Goal: Obtain resource: Obtain resource

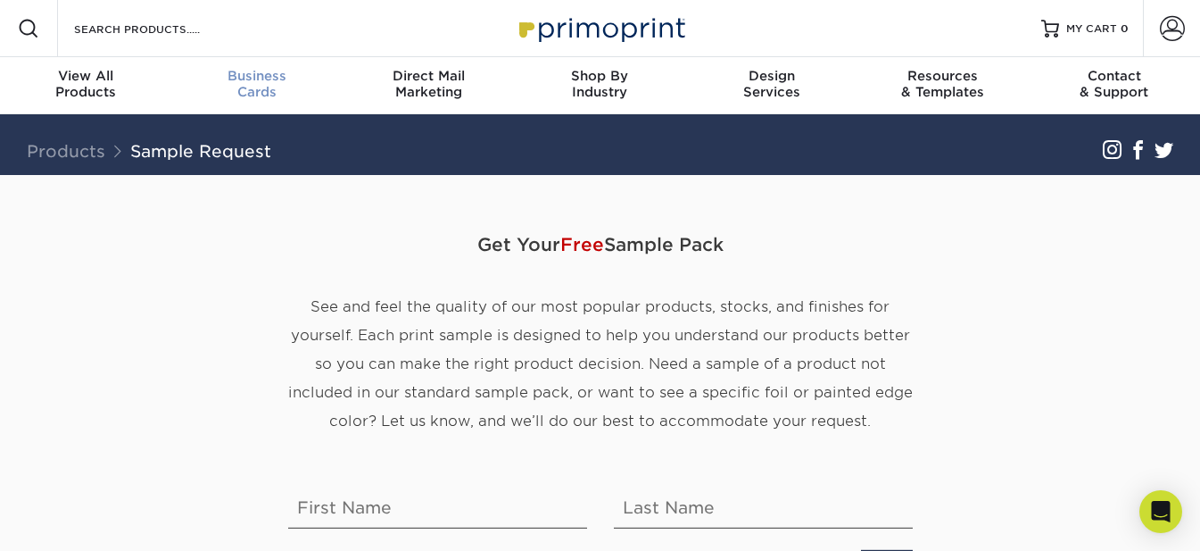
click at [273, 83] on span "Business" at bounding box center [256, 76] width 171 height 16
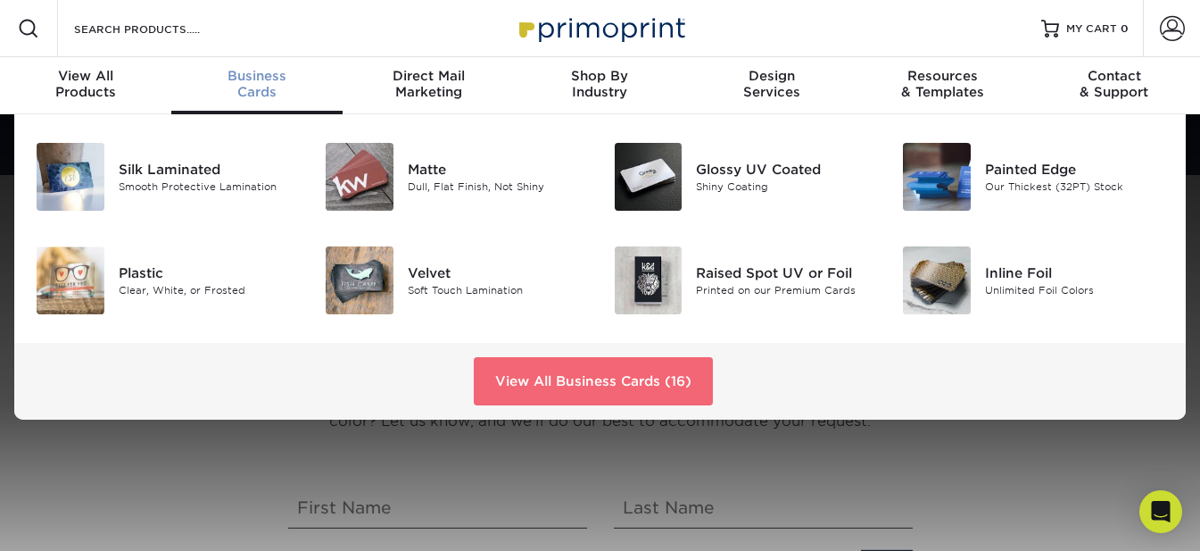
drag, startPoint x: 618, startPoint y: 382, endPoint x: 609, endPoint y: 377, distance: 11.2
click at [609, 377] on link "View All Business Cards (16)" at bounding box center [593, 381] width 239 height 48
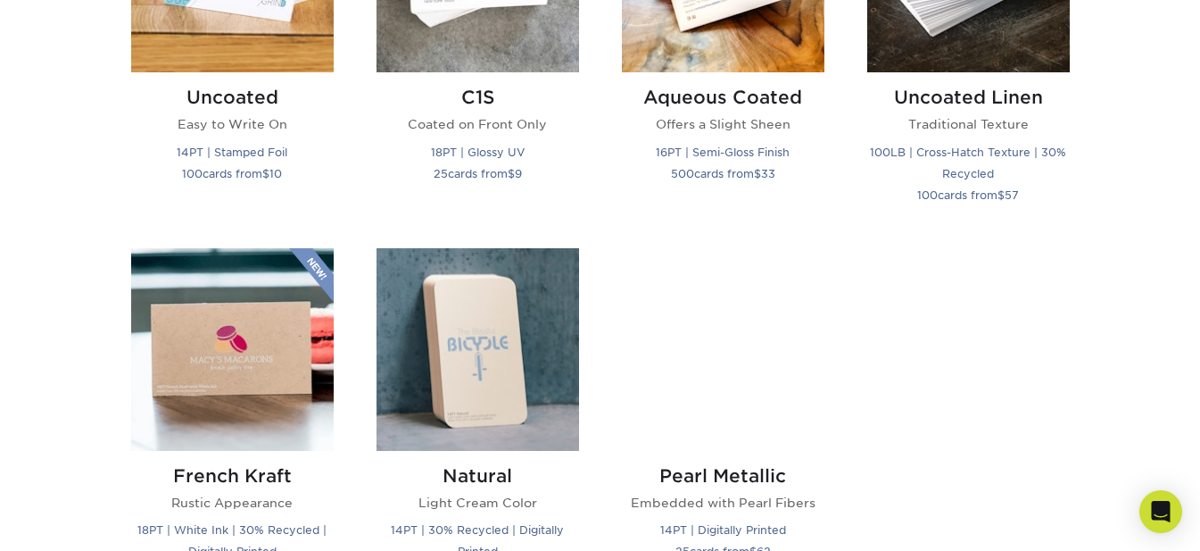
scroll to position [2142, 0]
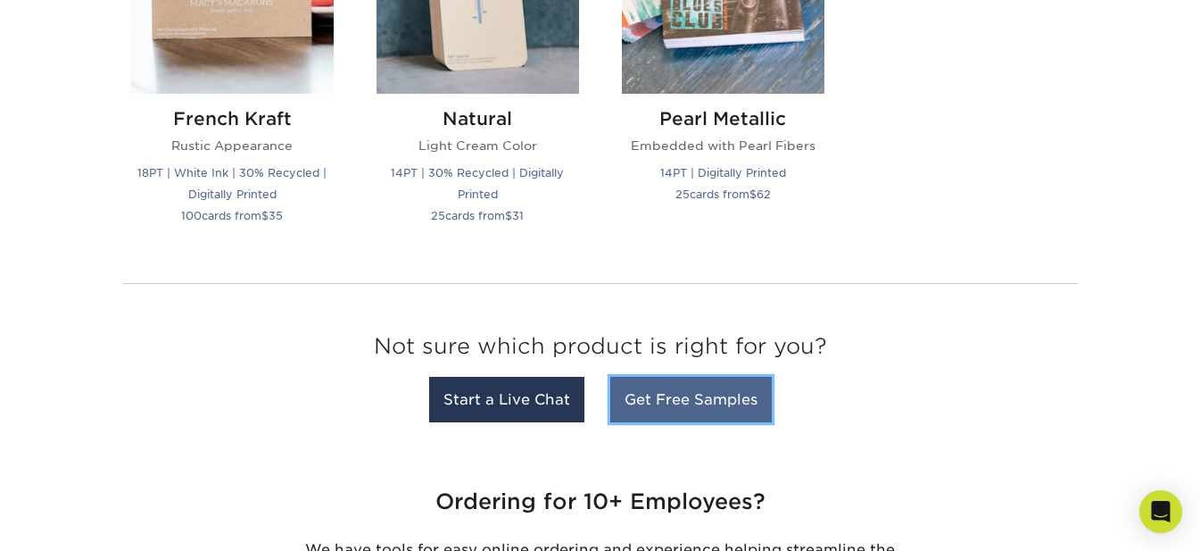
click at [676, 401] on link "Get Free Samples" at bounding box center [691, 400] width 162 height 46
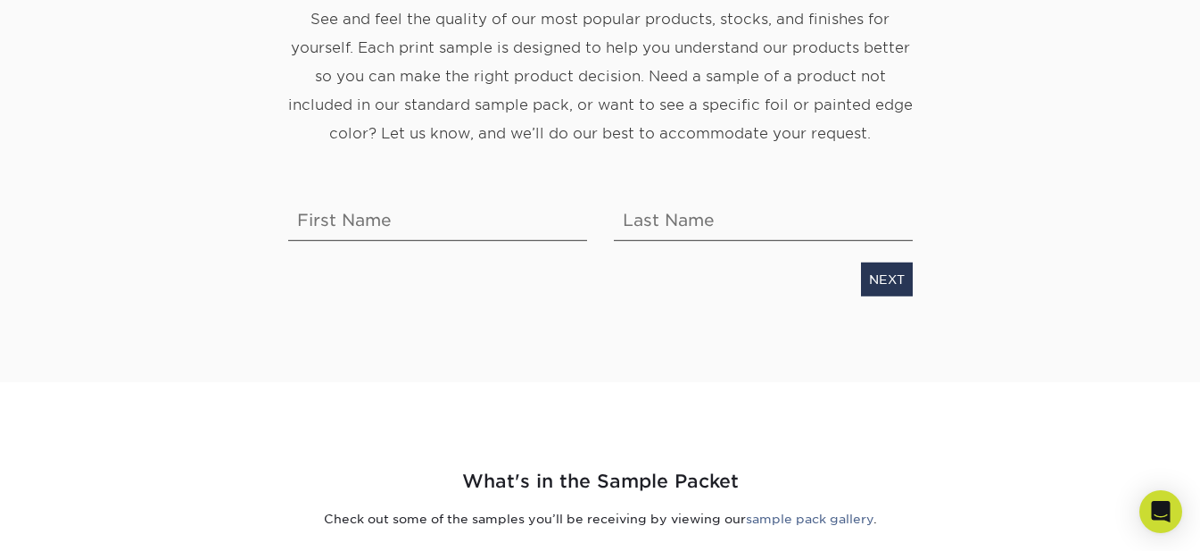
scroll to position [357, 0]
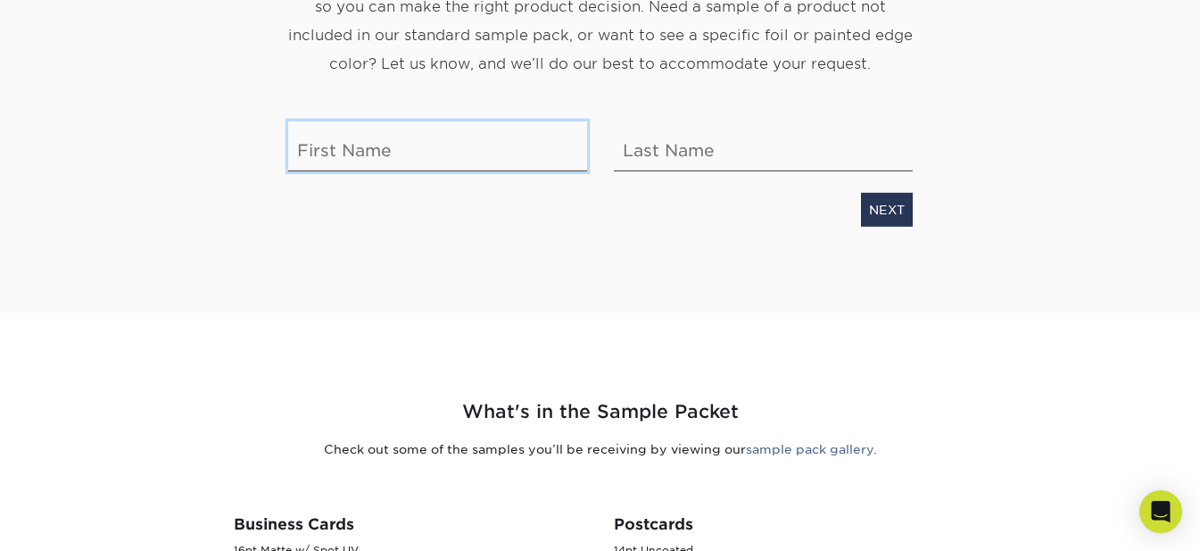
click at [473, 148] on input "text" at bounding box center [437, 146] width 299 height 50
type input "SOURAV"
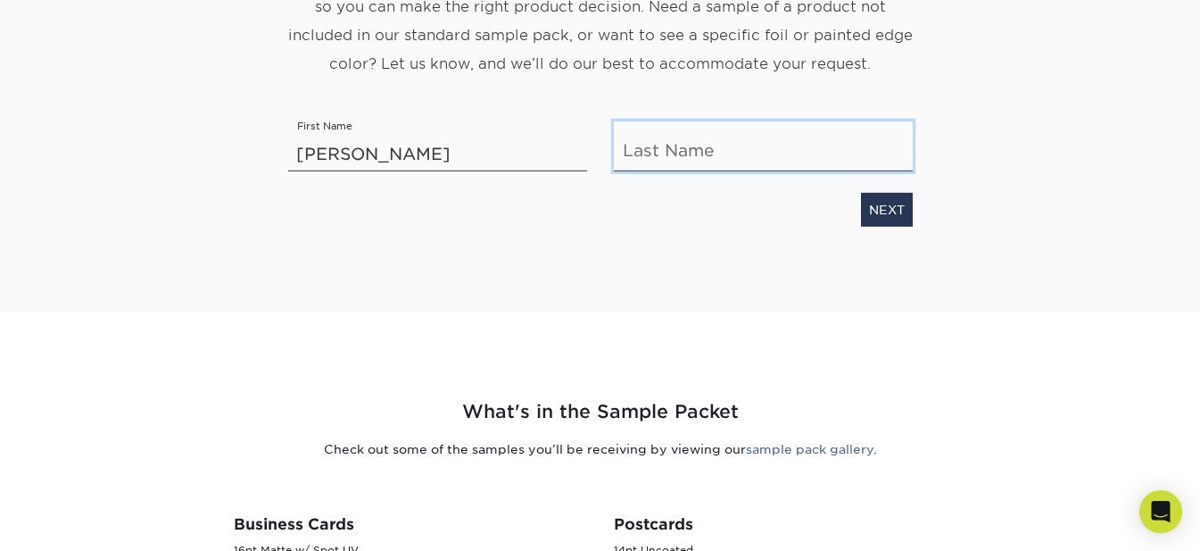
type input "Pundhir"
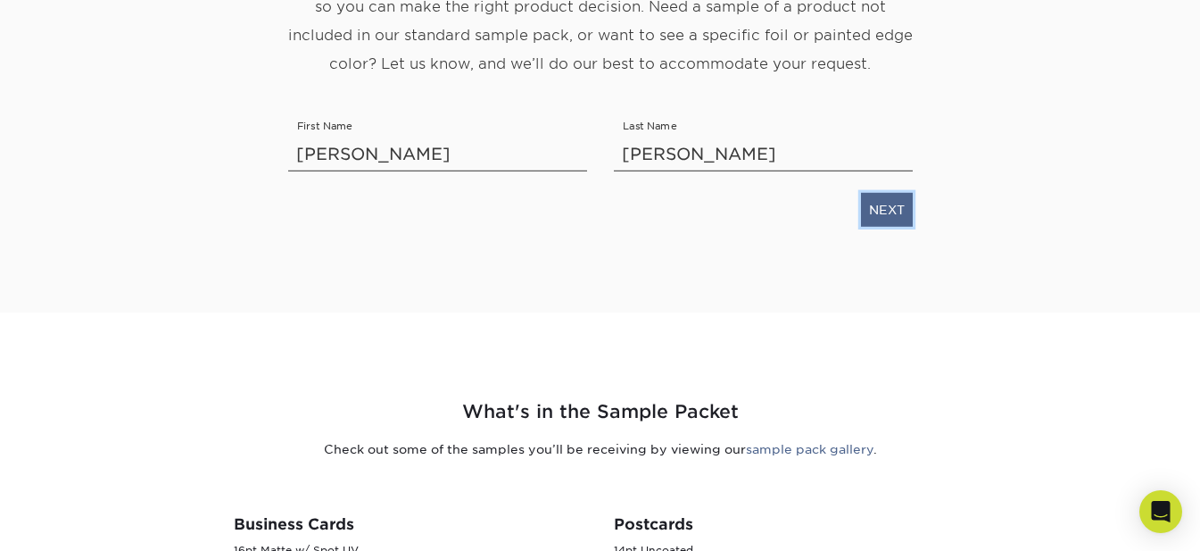
click at [882, 215] on link "NEXT" at bounding box center [887, 210] width 52 height 34
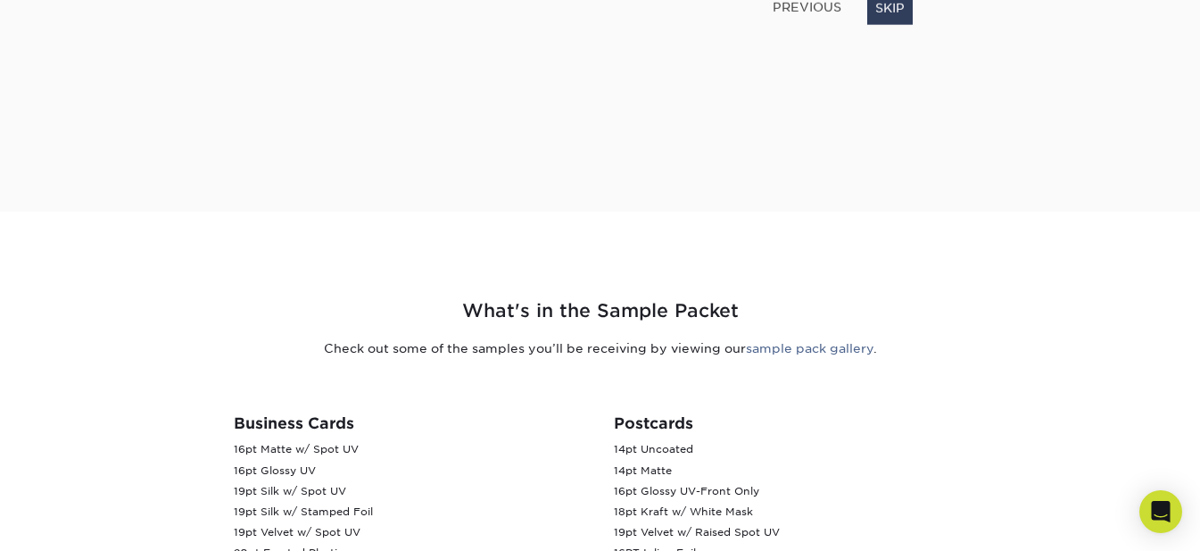
scroll to position [121, 0]
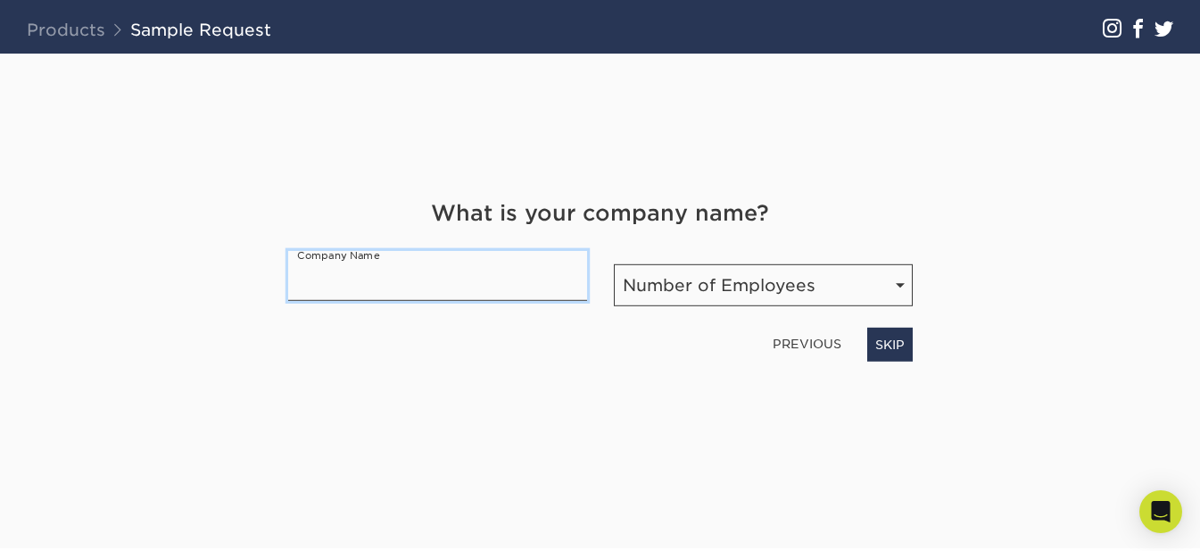
click at [494, 279] on input "text" at bounding box center [437, 276] width 299 height 50
type input "H.B PRINTZ"
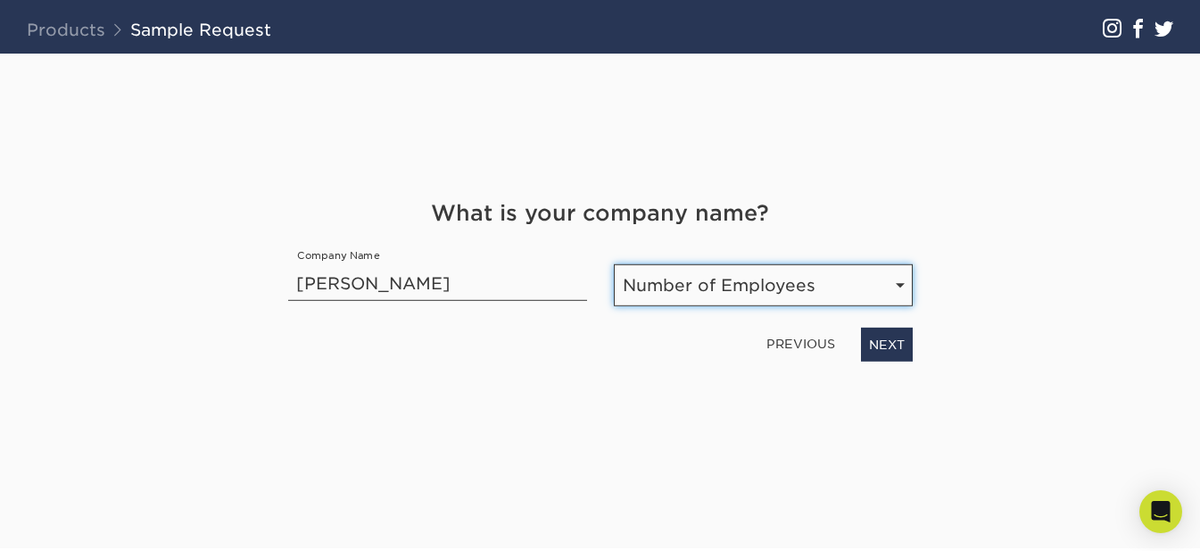
click at [712, 265] on select "Number of Employees Self-employed 1-10 employees 11-50 employees 51-200 employe…" at bounding box center [763, 285] width 299 height 42
select select "1-10"
click at [614, 264] on select "Number of Employees Self-employed 1-10 employees 11-50 employees 51-200 employe…" at bounding box center [763, 285] width 299 height 42
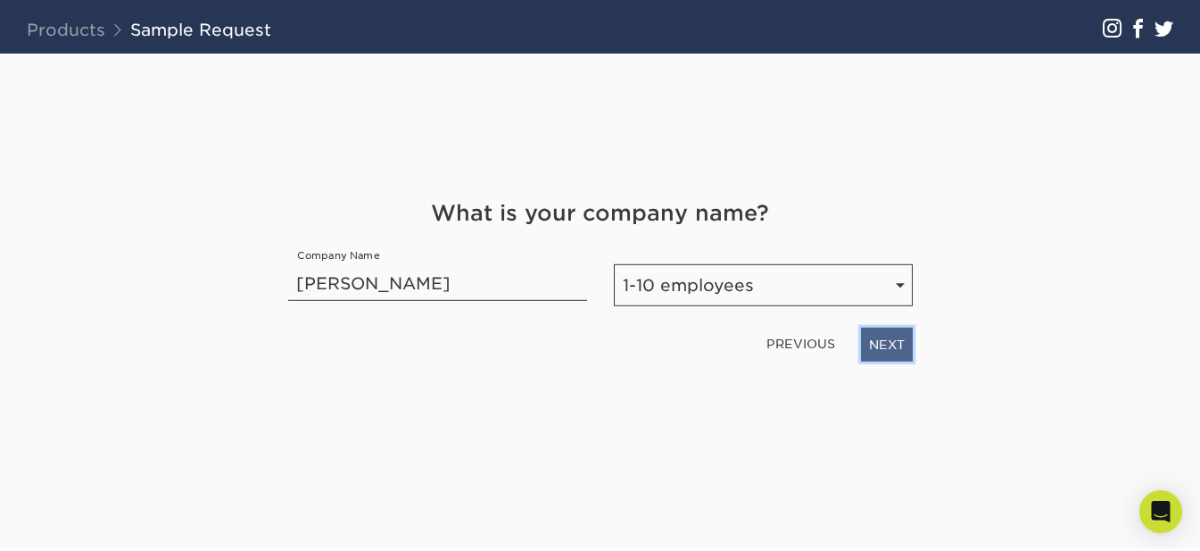
click at [903, 346] on link "NEXT" at bounding box center [887, 345] width 52 height 34
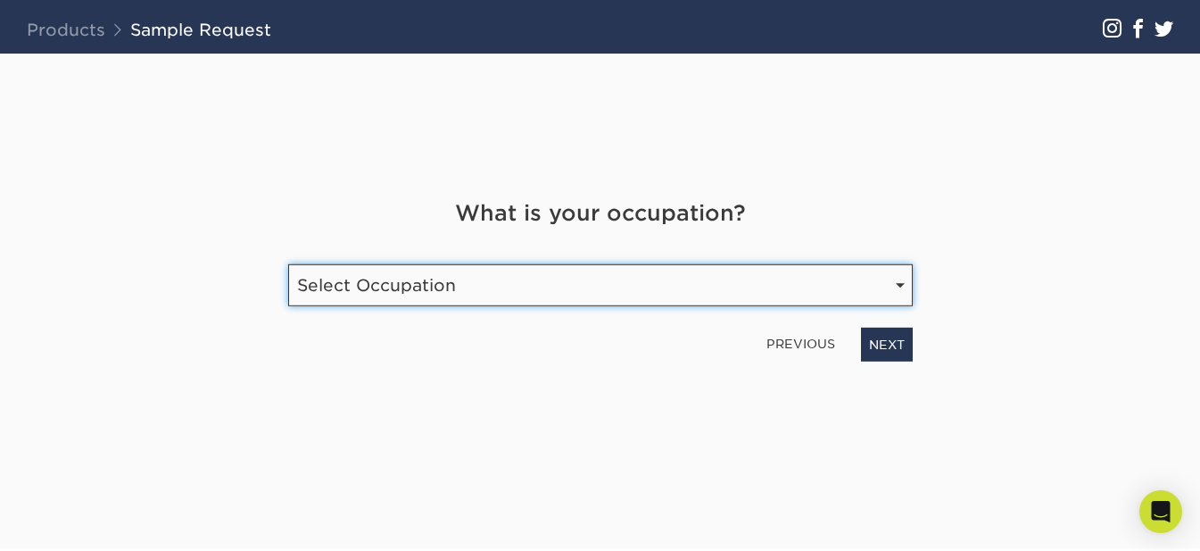
click at [786, 282] on select "Select Occupation Agency Automotive Blogger Cleaning Services Construction Educ…" at bounding box center [600, 285] width 625 height 42
click at [496, 283] on select "Select Occupation Agency Automotive Blogger Cleaning Services Construction Educ…" at bounding box center [600, 285] width 625 height 42
click at [430, 276] on select "Select Occupation Agency Automotive Blogger Cleaning Services Construction Educ…" at bounding box center [600, 285] width 625 height 42
click at [432, 276] on select "Select Occupation Agency Automotive Blogger Cleaning Services Construction Educ…" at bounding box center [600, 285] width 625 height 42
click at [419, 298] on select "Select Occupation Agency Automotive Blogger Cleaning Services Construction Educ…" at bounding box center [600, 285] width 625 height 42
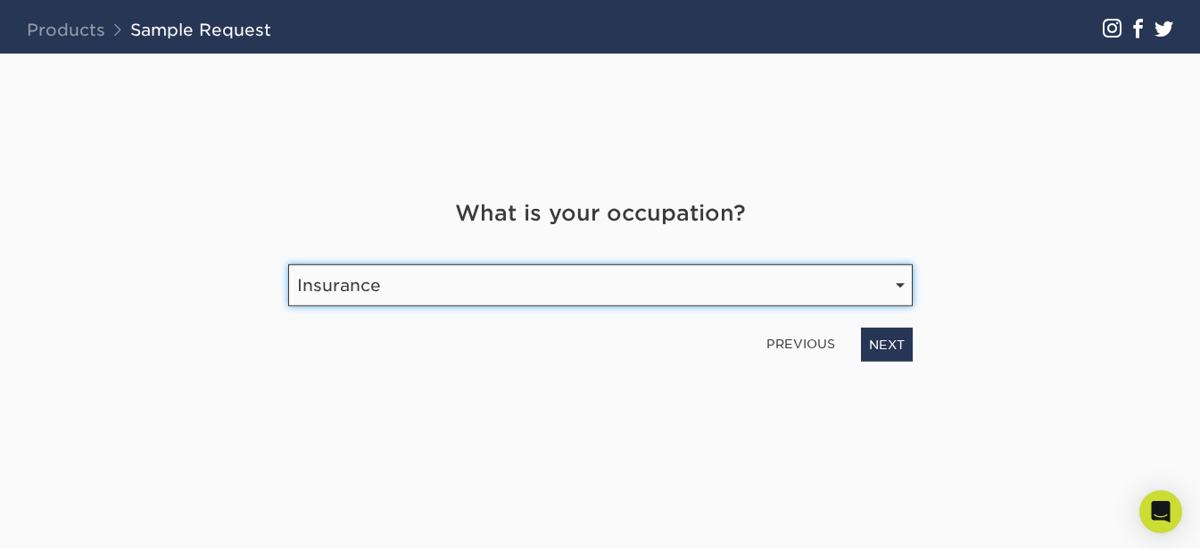
click at [426, 299] on select "Select Occupation Agency Automotive Blogger Cleaning Services Construction Educ…" at bounding box center [600, 285] width 625 height 42
click at [886, 289] on select "Select Occupation Agency Automotive Blogger Cleaning Services Construction Educ…" at bounding box center [600, 285] width 625 height 42
select select "Graphic Designer / Freelance"
click at [288, 264] on select "Select Occupation Agency Automotive Blogger Cleaning Services Construction Educ…" at bounding box center [600, 285] width 625 height 42
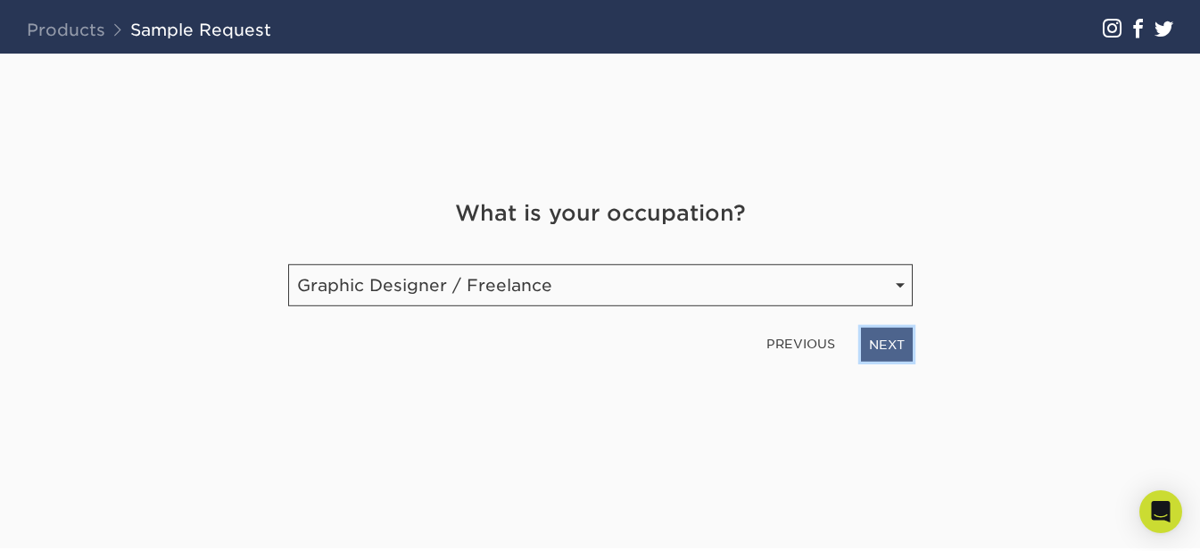
click at [892, 341] on link "NEXT" at bounding box center [887, 345] width 52 height 34
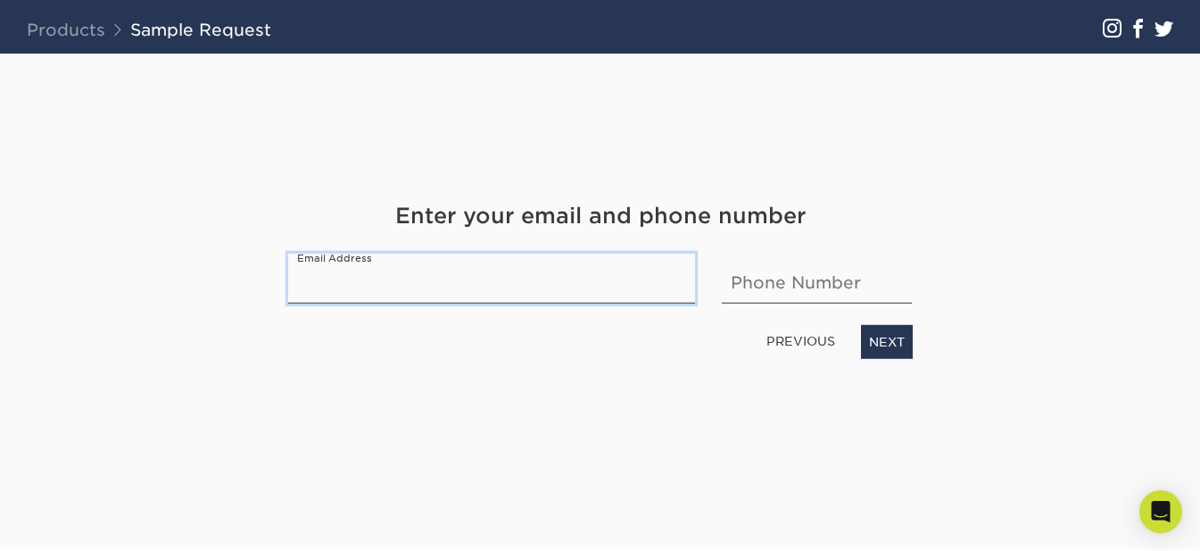
click at [559, 280] on input "email" at bounding box center [492, 278] width 408 height 50
type input "souravpundhir.2005@gmail.com"
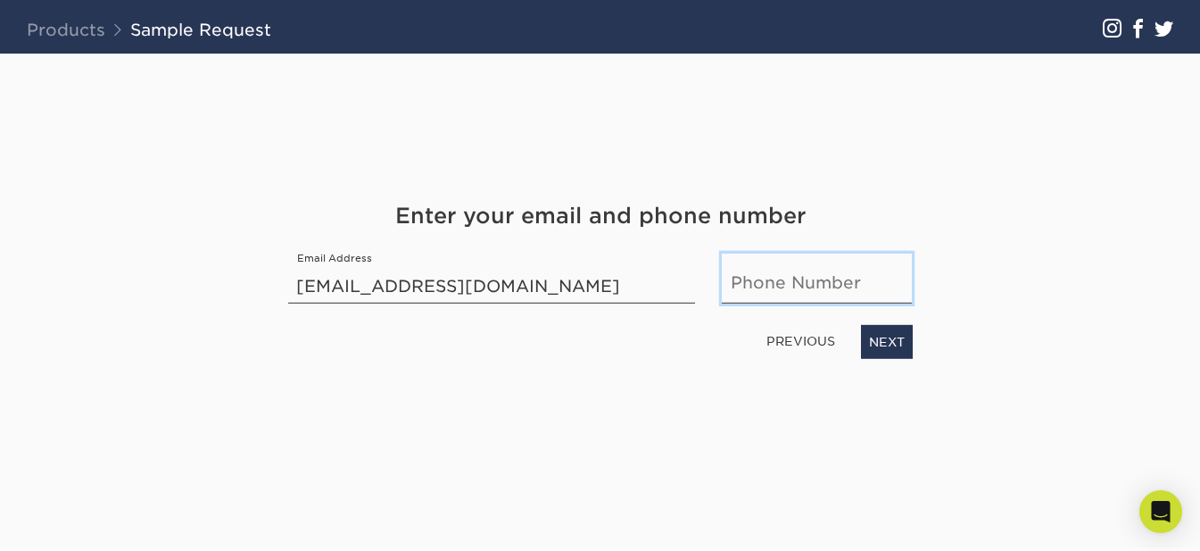
type input "09654943345"
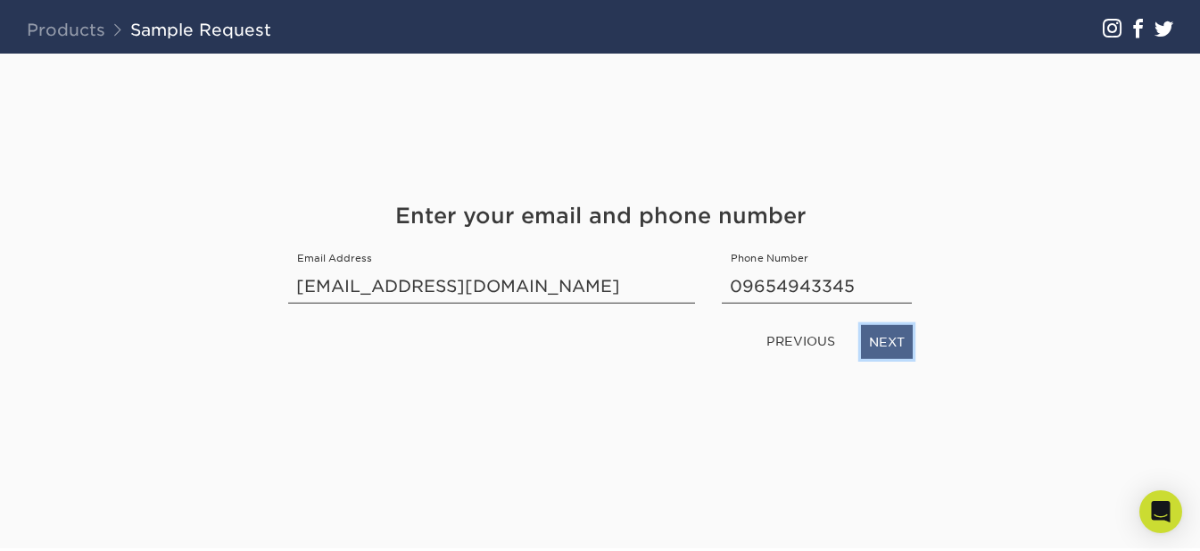
click at [891, 349] on link "NEXT" at bounding box center [887, 342] width 52 height 34
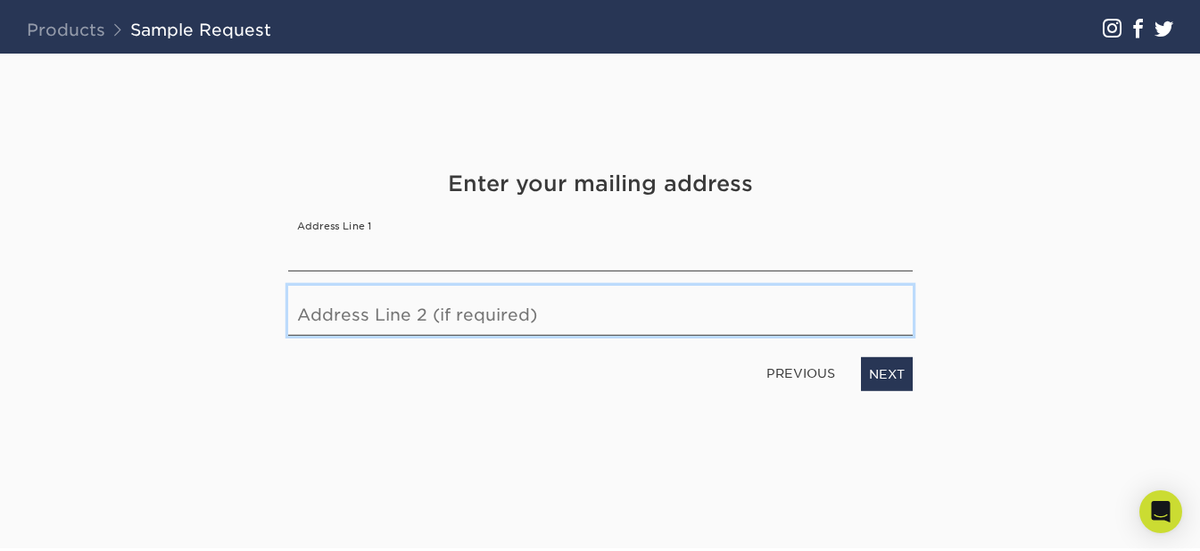
click at [543, 286] on input "text" at bounding box center [600, 311] width 625 height 50
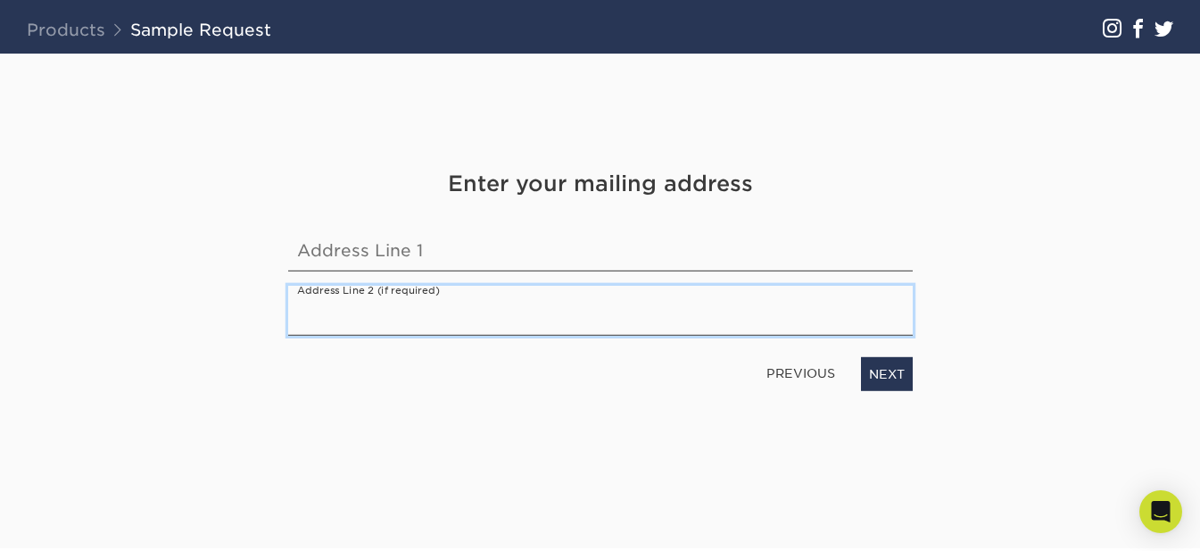
click at [510, 292] on input "text" at bounding box center [600, 311] width 625 height 50
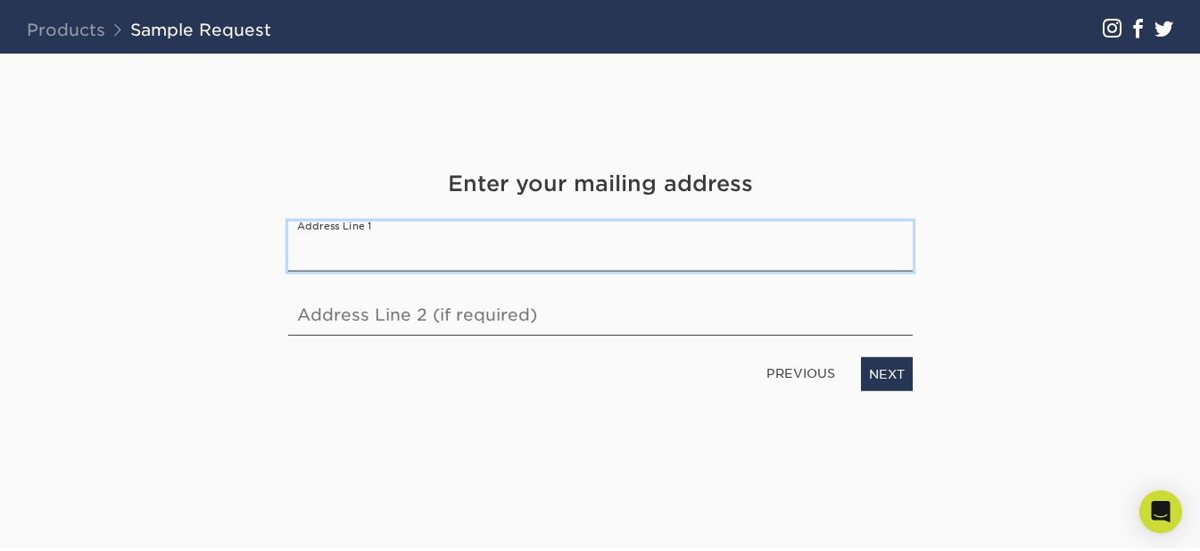
click at [485, 238] on input "text" at bounding box center [600, 246] width 625 height 50
type input "A 24 SARASWATI VIHAR DEPALI CHOWK"
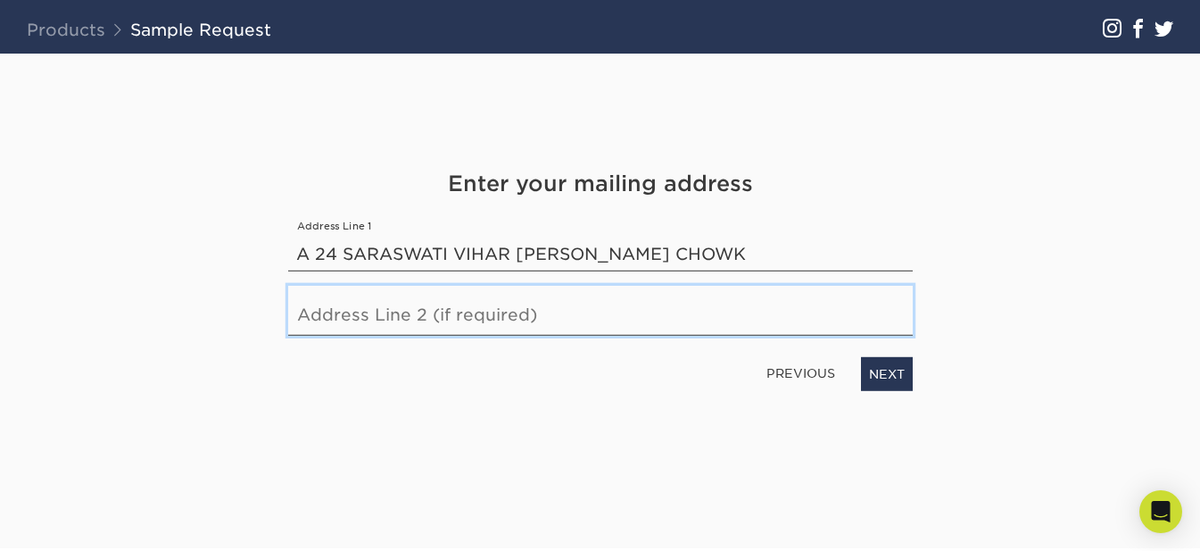
type input "Pitampura Delhi 110034"
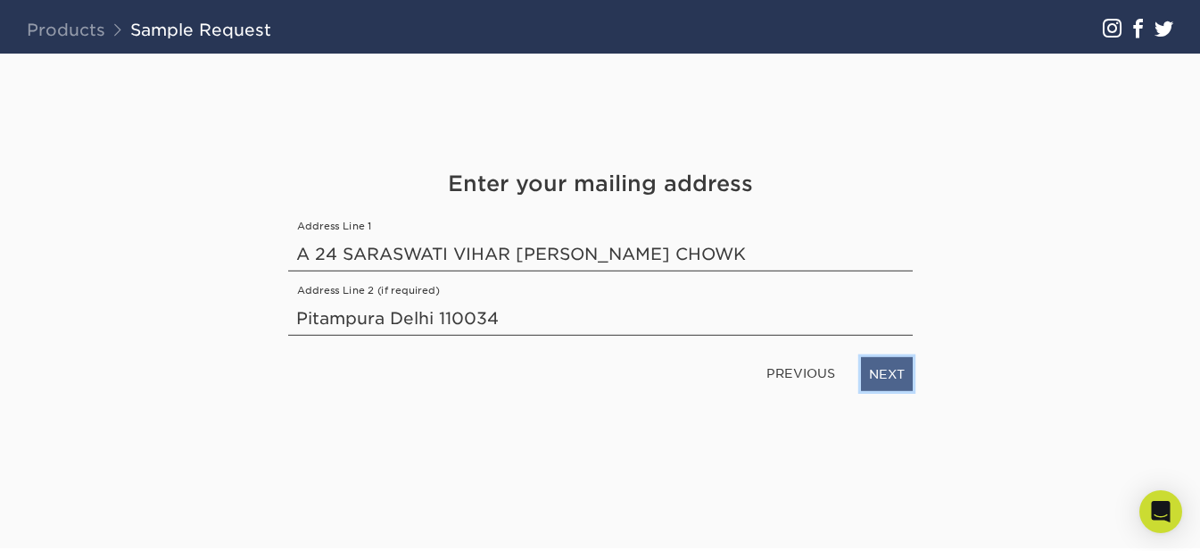
click at [883, 383] on link "NEXT" at bounding box center [887, 374] width 52 height 34
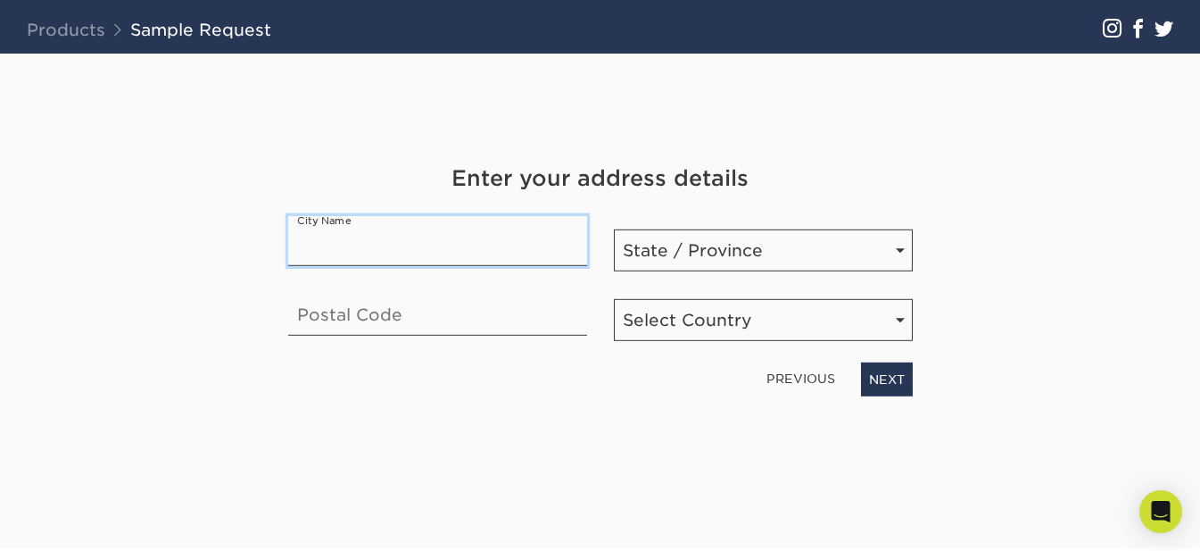
click at [524, 255] on input "text" at bounding box center [437, 241] width 299 height 50
type input "Delhi"
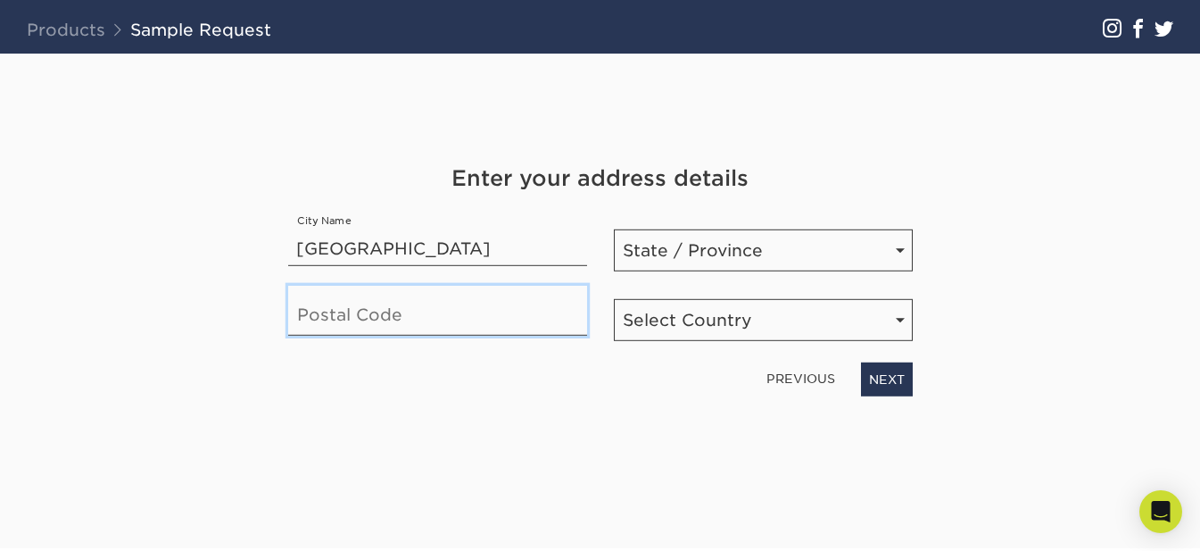
type input "110034"
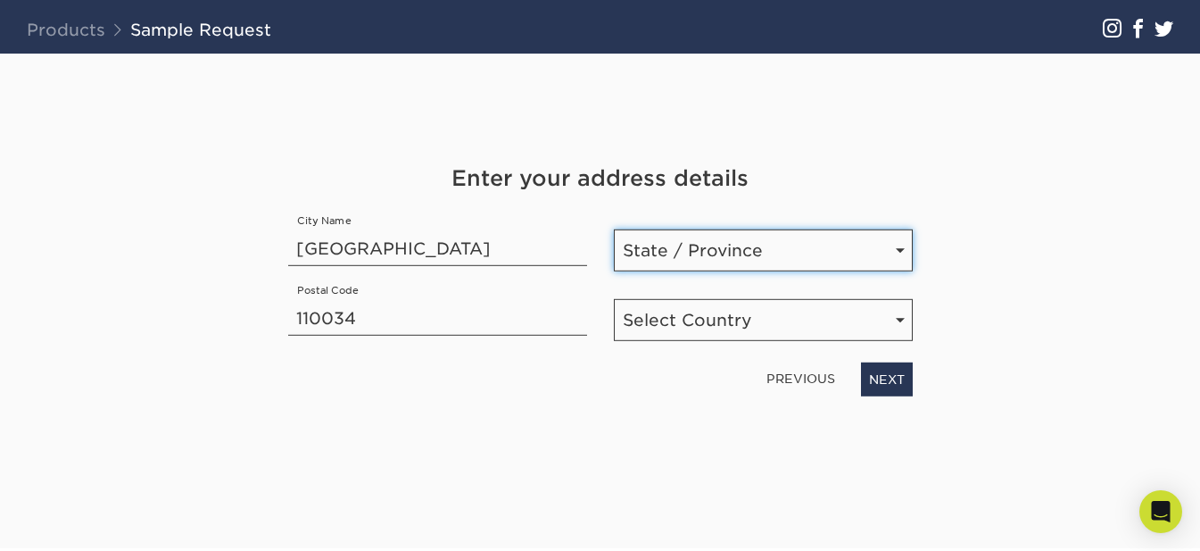
click at [747, 247] on select "State / Province Alabama Alaska Arizona Arkansas California Colorado Connecticu…" at bounding box center [763, 250] width 299 height 42
click at [977, 165] on div "Get Your Free Sample Pack See and feel the quality of our most popular products…" at bounding box center [601, 301] width 1044 height 494
click at [883, 223] on div "State / Province State / Province Alabama Alaska Arizona Arkansas California Co…" at bounding box center [764, 243] width 326 height 55
click at [837, 261] on select "State / Province Alabama Alaska Arizona Arkansas California Colorado Connecticu…" at bounding box center [763, 250] width 299 height 42
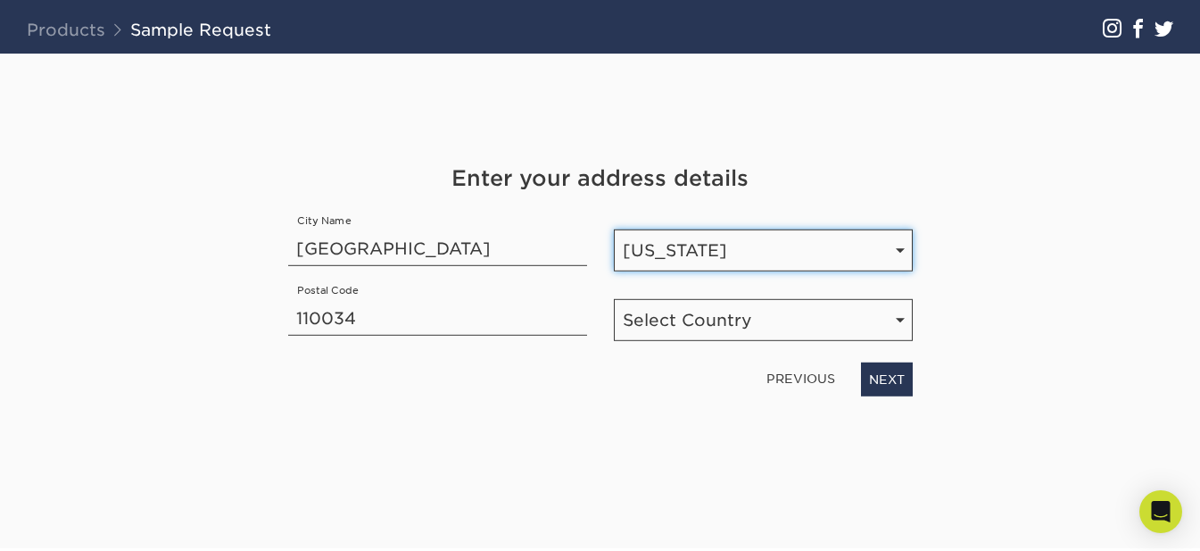
select select "IN"
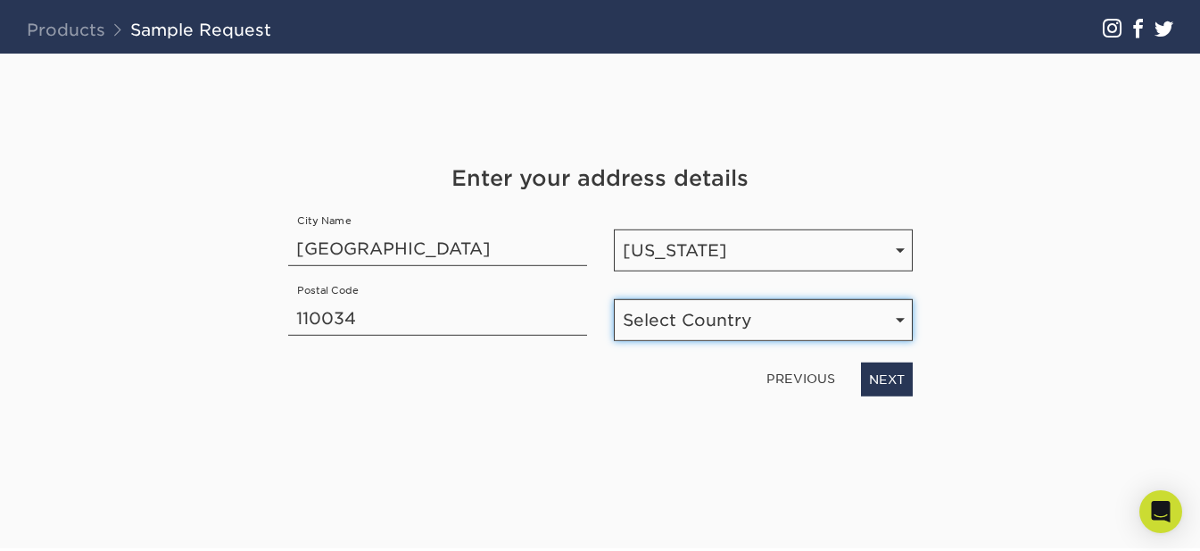
click at [843, 312] on select "Select Country United States Canada" at bounding box center [763, 320] width 299 height 42
click at [614, 299] on select "Select Country United States Canada" at bounding box center [763, 320] width 299 height 42
click at [809, 304] on select "Select Country United States Canada" at bounding box center [763, 320] width 299 height 42
select select "CA"
click at [614, 299] on select "Select Country United States Canada" at bounding box center [763, 320] width 299 height 42
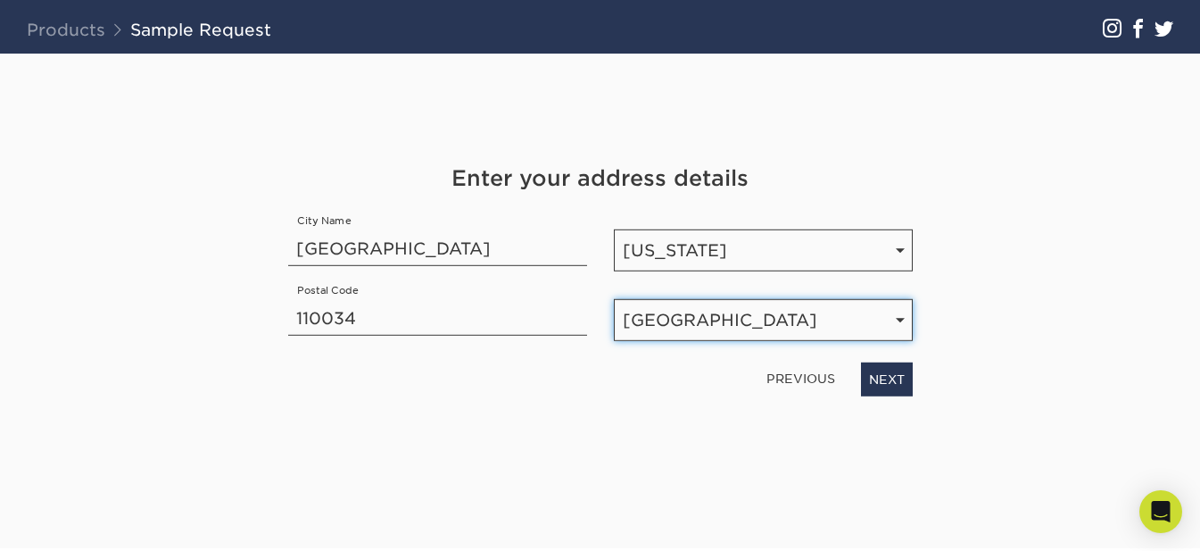
click at [768, 311] on select "Select Country United States Canada" at bounding box center [763, 320] width 299 height 42
click at [860, 303] on select "Select Country United States Canada" at bounding box center [763, 320] width 299 height 42
click at [861, 303] on select "Select Country United States Canada" at bounding box center [763, 320] width 299 height 42
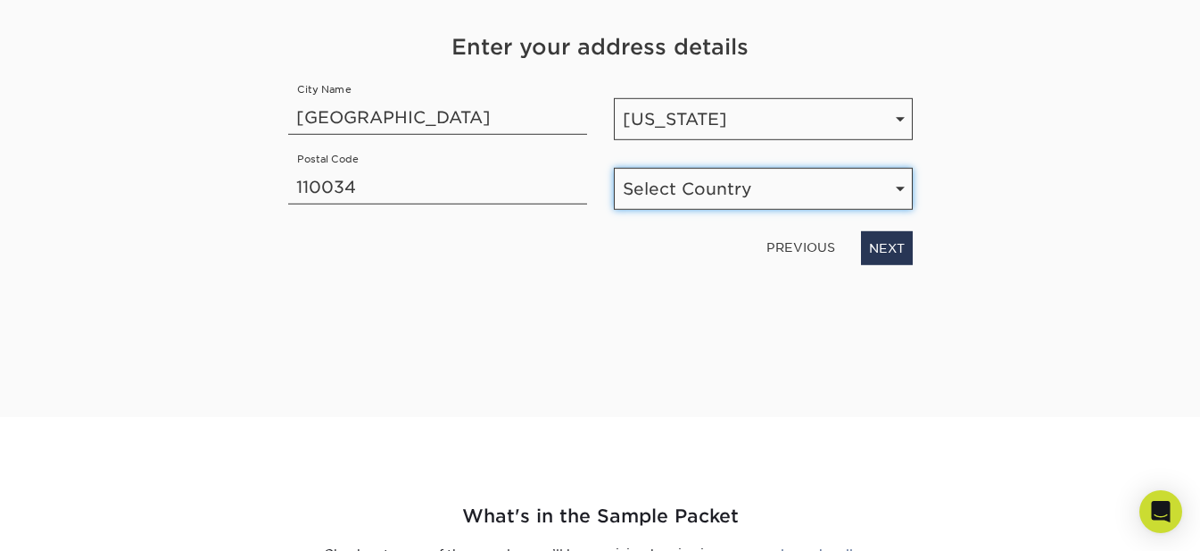
scroll to position [245, 0]
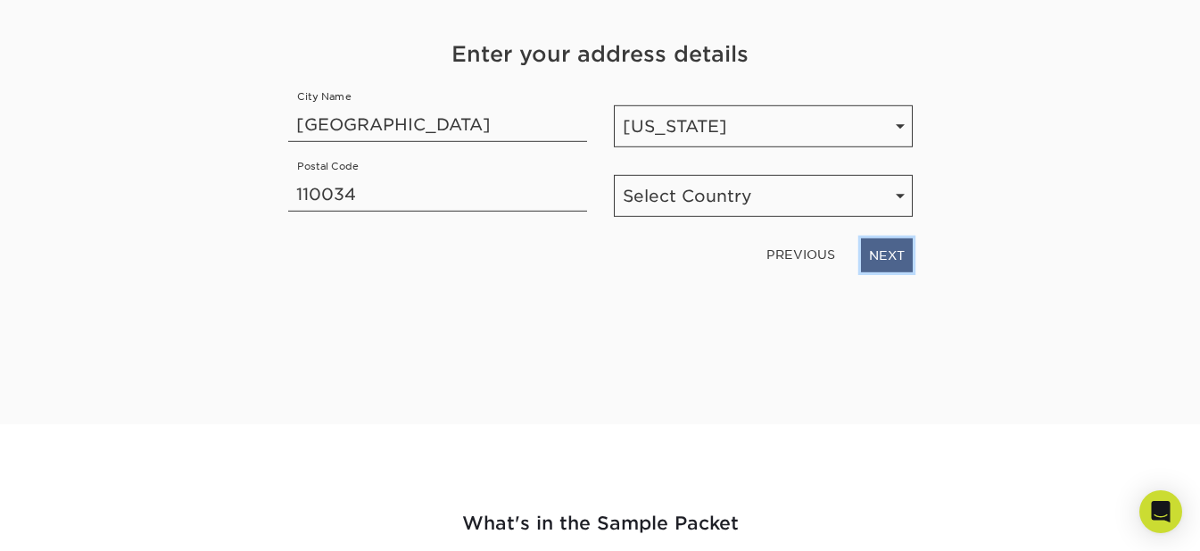
click at [911, 259] on link "NEXT" at bounding box center [887, 255] width 52 height 34
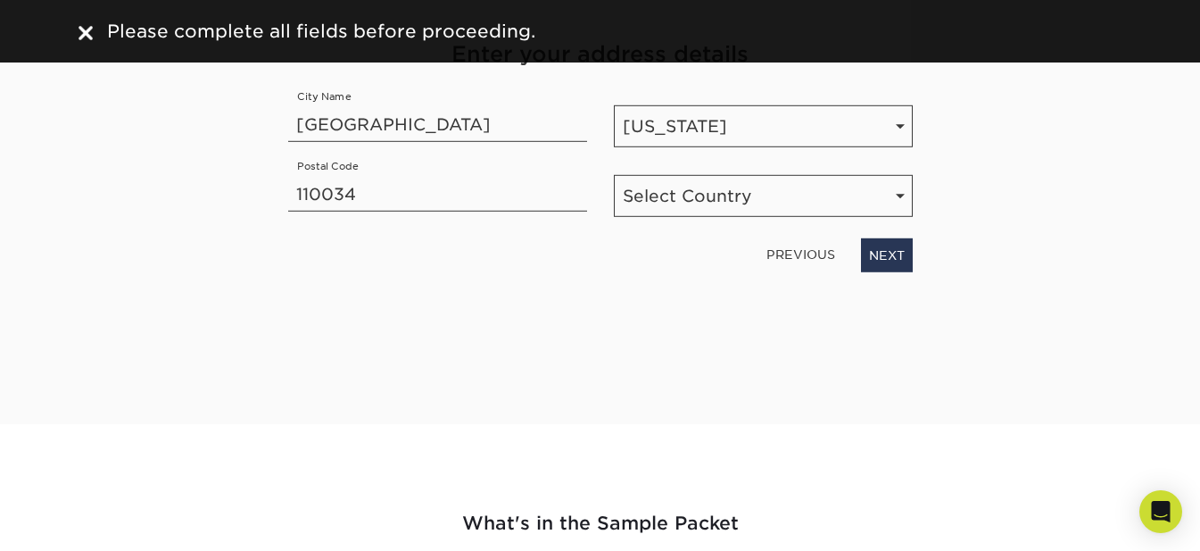
click at [887, 236] on div "PREVIOUS NEXT" at bounding box center [600, 251] width 651 height 41
click at [883, 243] on link "NEXT" at bounding box center [887, 255] width 52 height 34
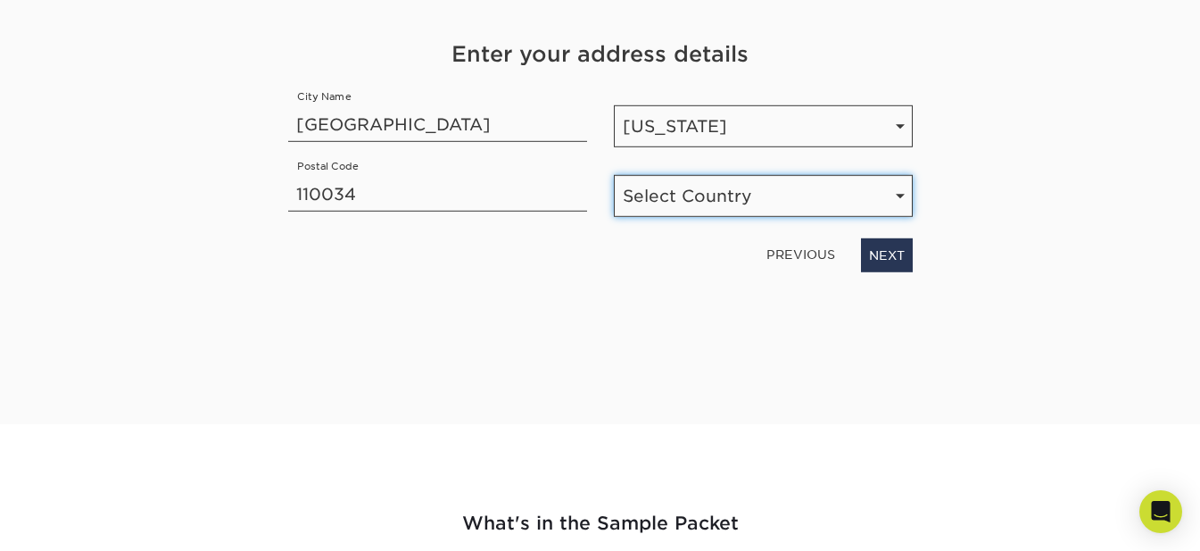
click at [894, 198] on select "Select Country United States Canada" at bounding box center [763, 196] width 299 height 42
select select "US"
click at [614, 175] on select "Select Country United States Canada" at bounding box center [763, 196] width 299 height 42
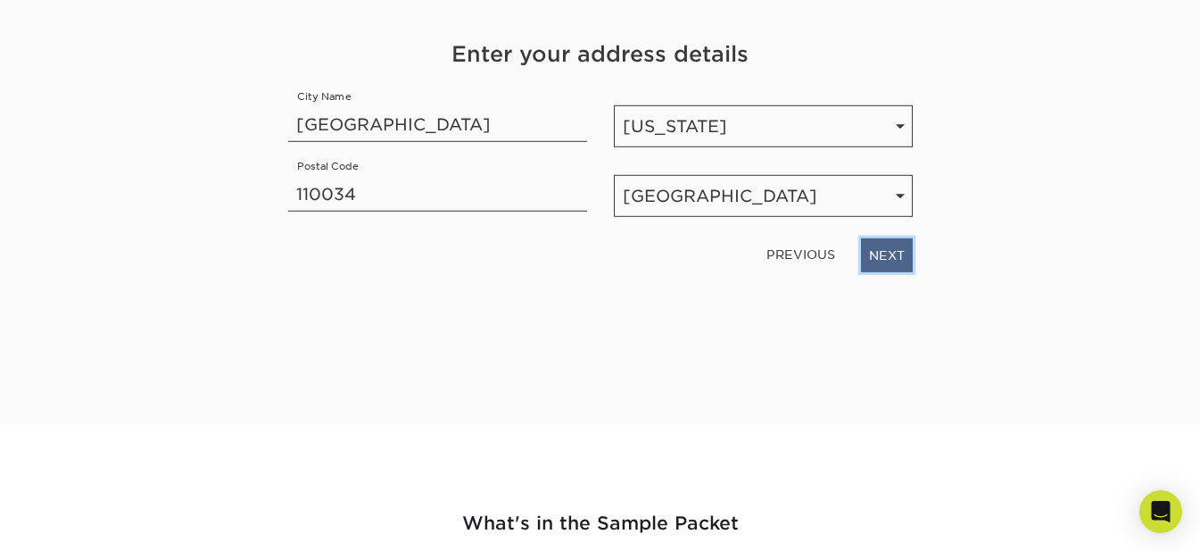
click at [904, 250] on link "NEXT" at bounding box center [887, 255] width 52 height 34
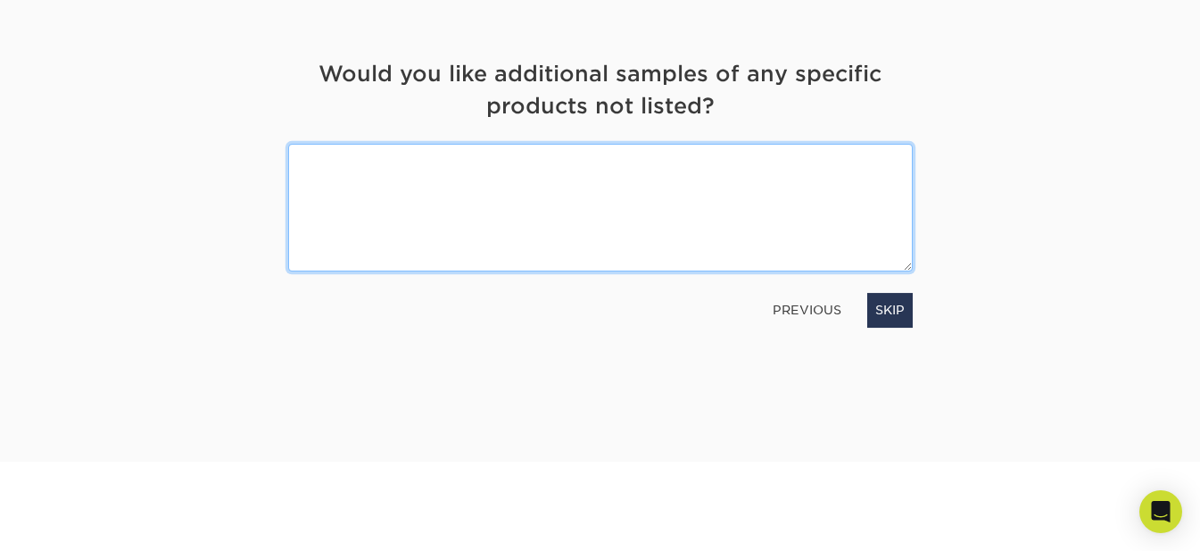
scroll to position [0, 0]
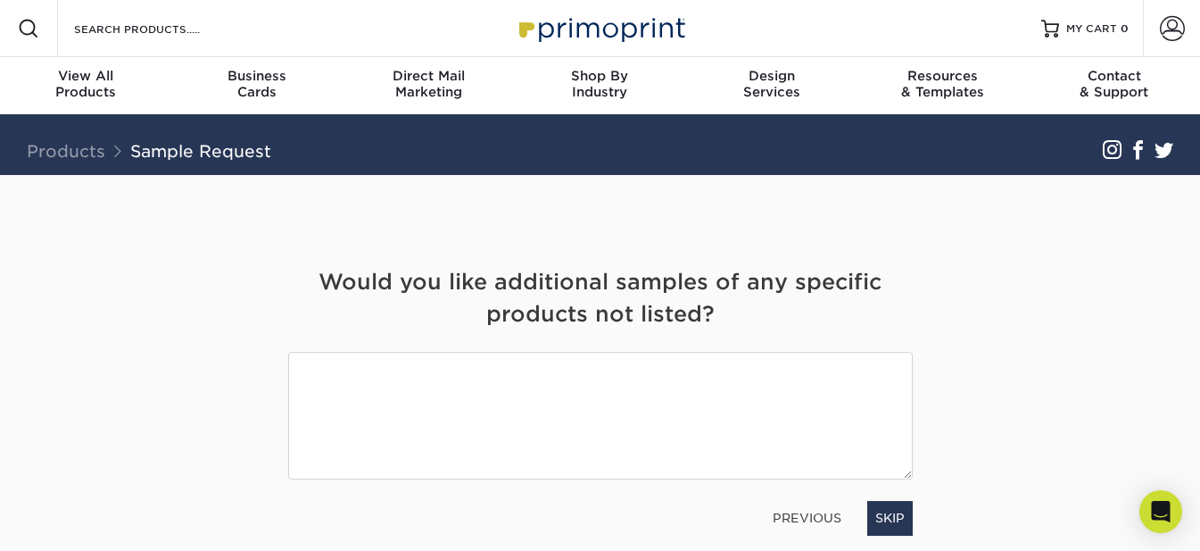
click at [543, 344] on div "Would you like additional samples of any specific products not listed?" at bounding box center [600, 309] width 651 height 86
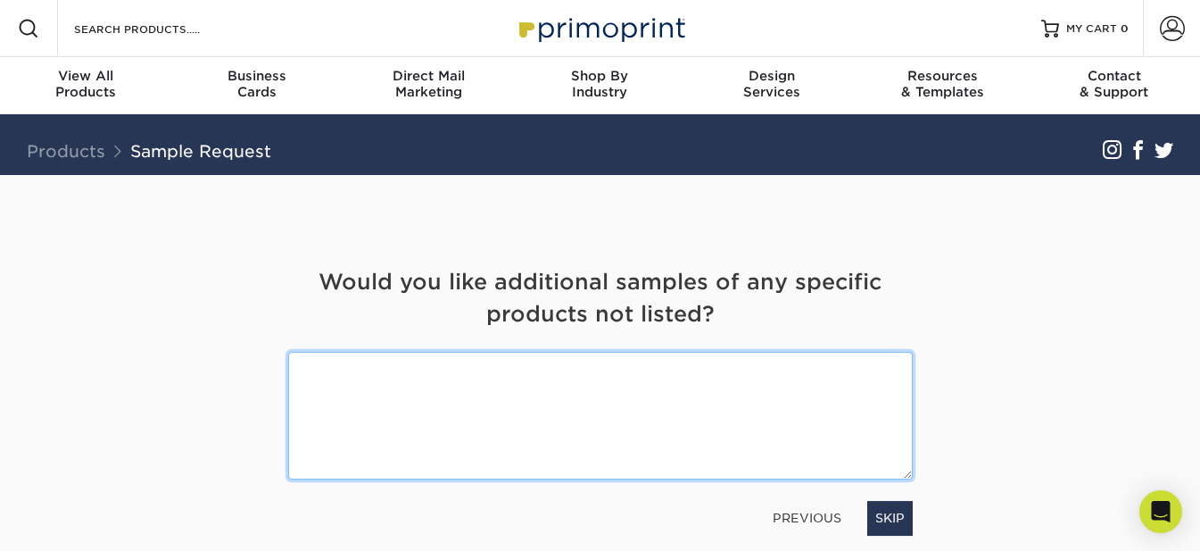
click at [356, 396] on textarea at bounding box center [600, 416] width 625 height 128
type textarea "yesw"
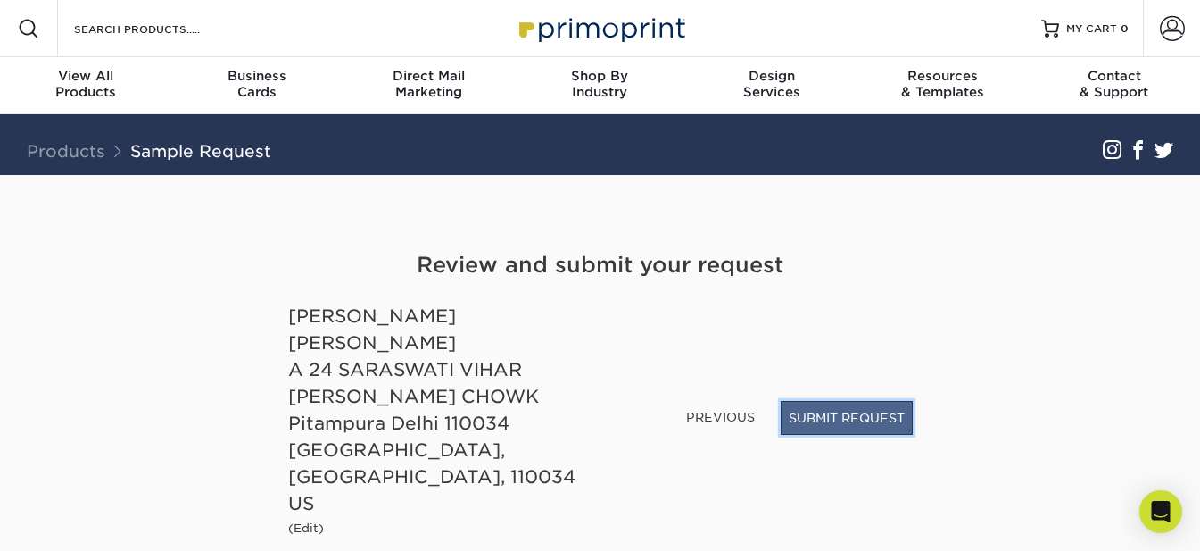
click at [878, 435] on button "SUBMIT REQUEST" at bounding box center [847, 418] width 132 height 34
